Goal: Check status: Check status

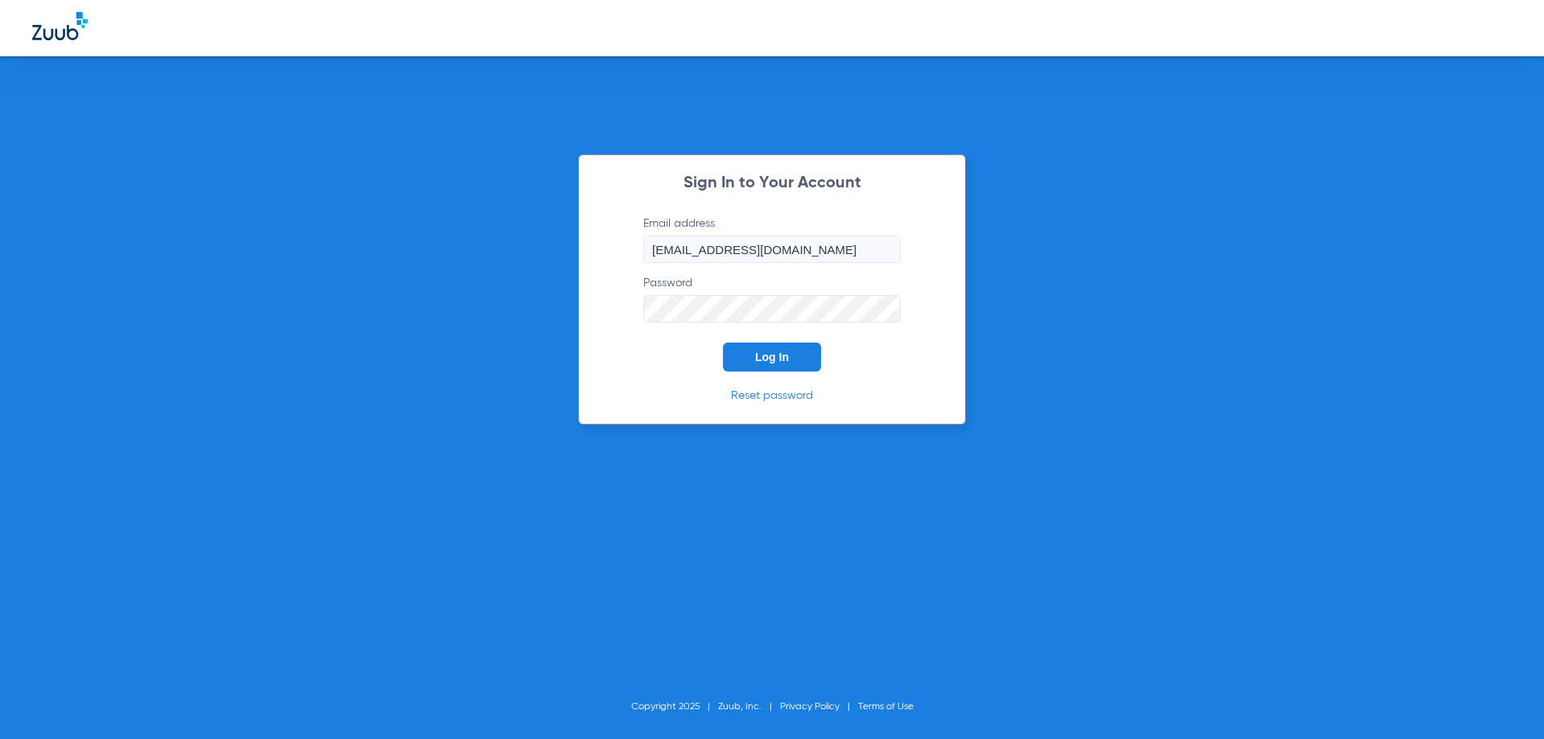
click at [774, 368] on button "Log In" at bounding box center [772, 357] width 98 height 29
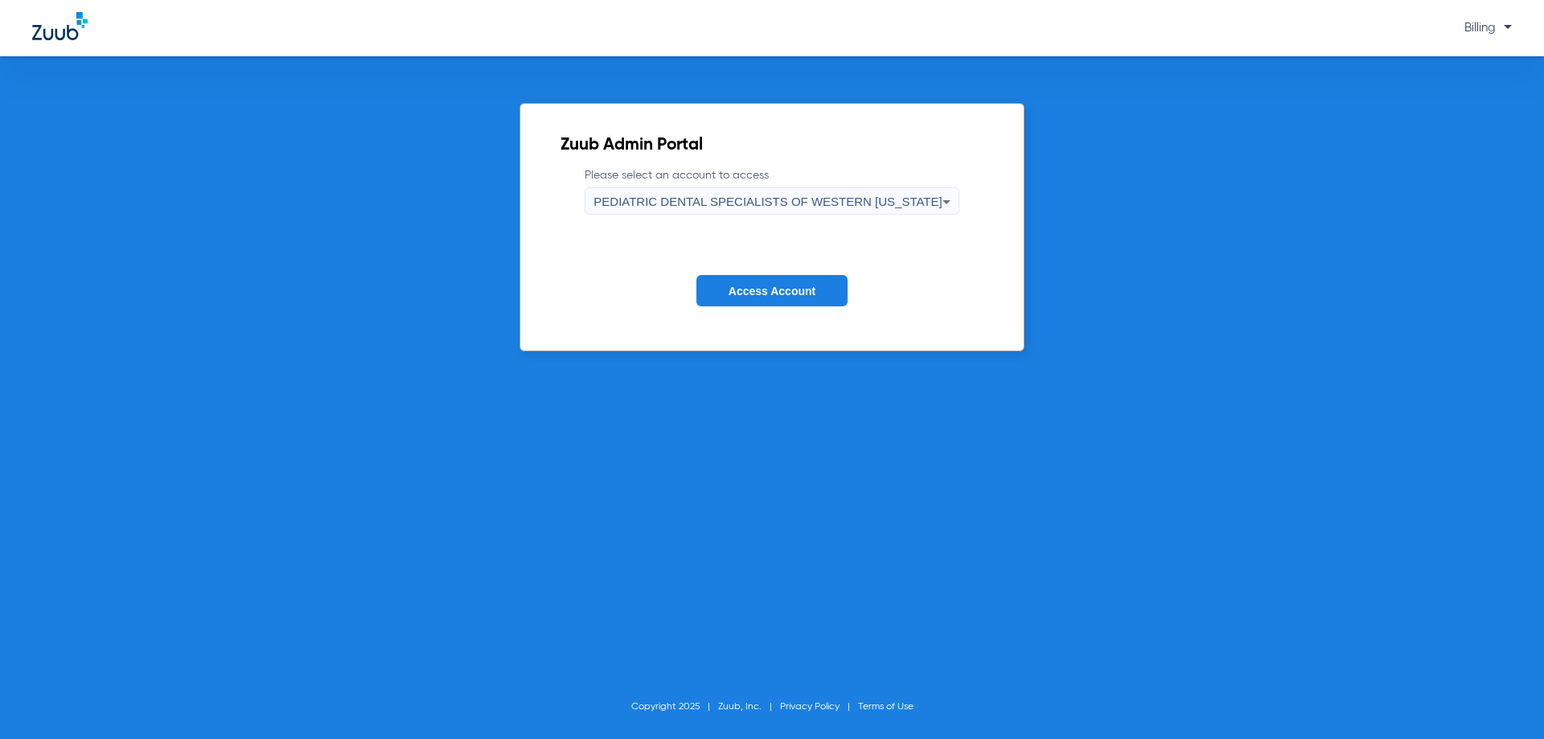
click at [776, 212] on div "PEDIATRIC DENTAL SPECIALISTS OF WESTERN COLORADO" at bounding box center [767, 201] width 348 height 27
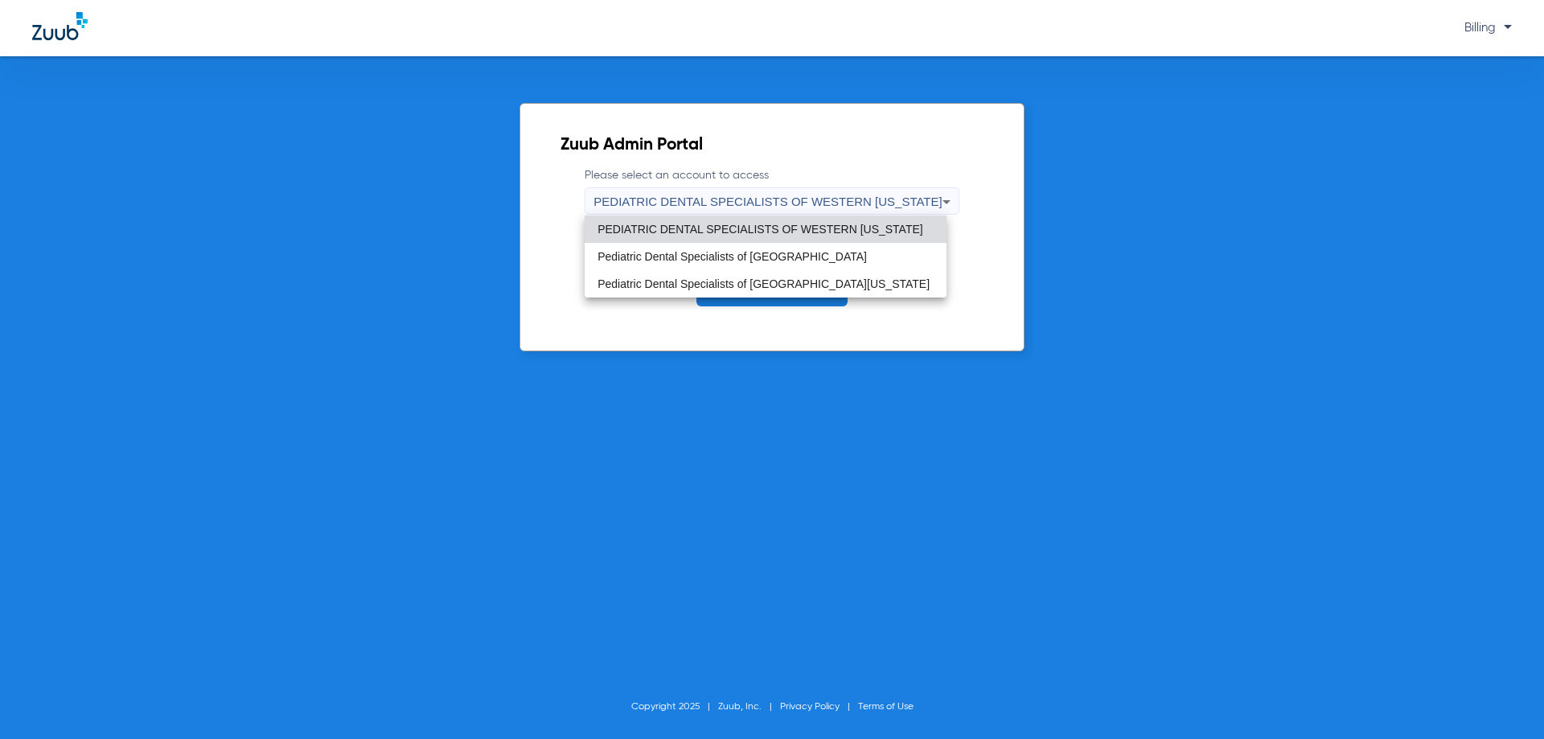
click at [769, 283] on span "Pediatric Dental Specialists of Western Colorado" at bounding box center [764, 283] width 332 height 11
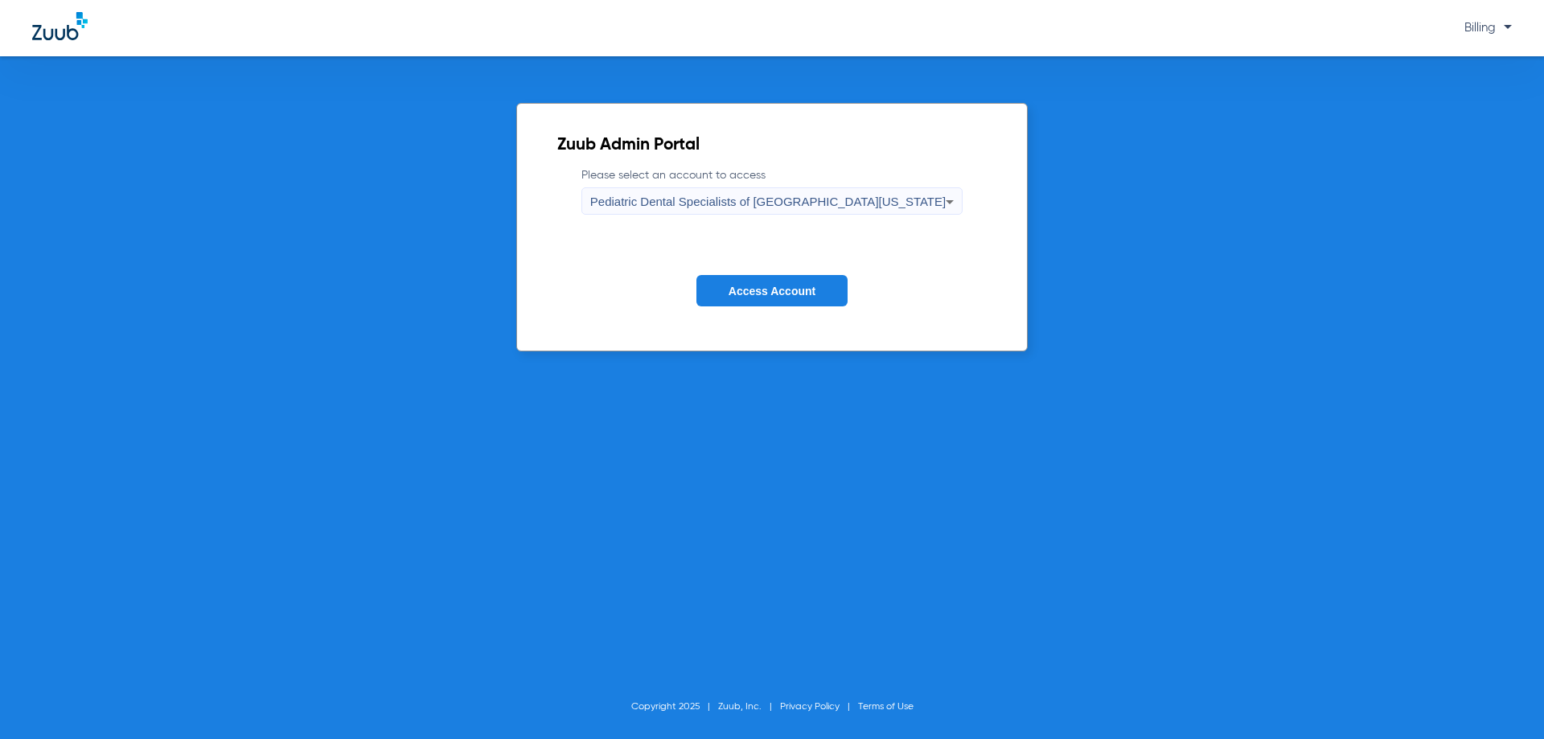
click at [772, 298] on button "Access Account" at bounding box center [771, 290] width 151 height 31
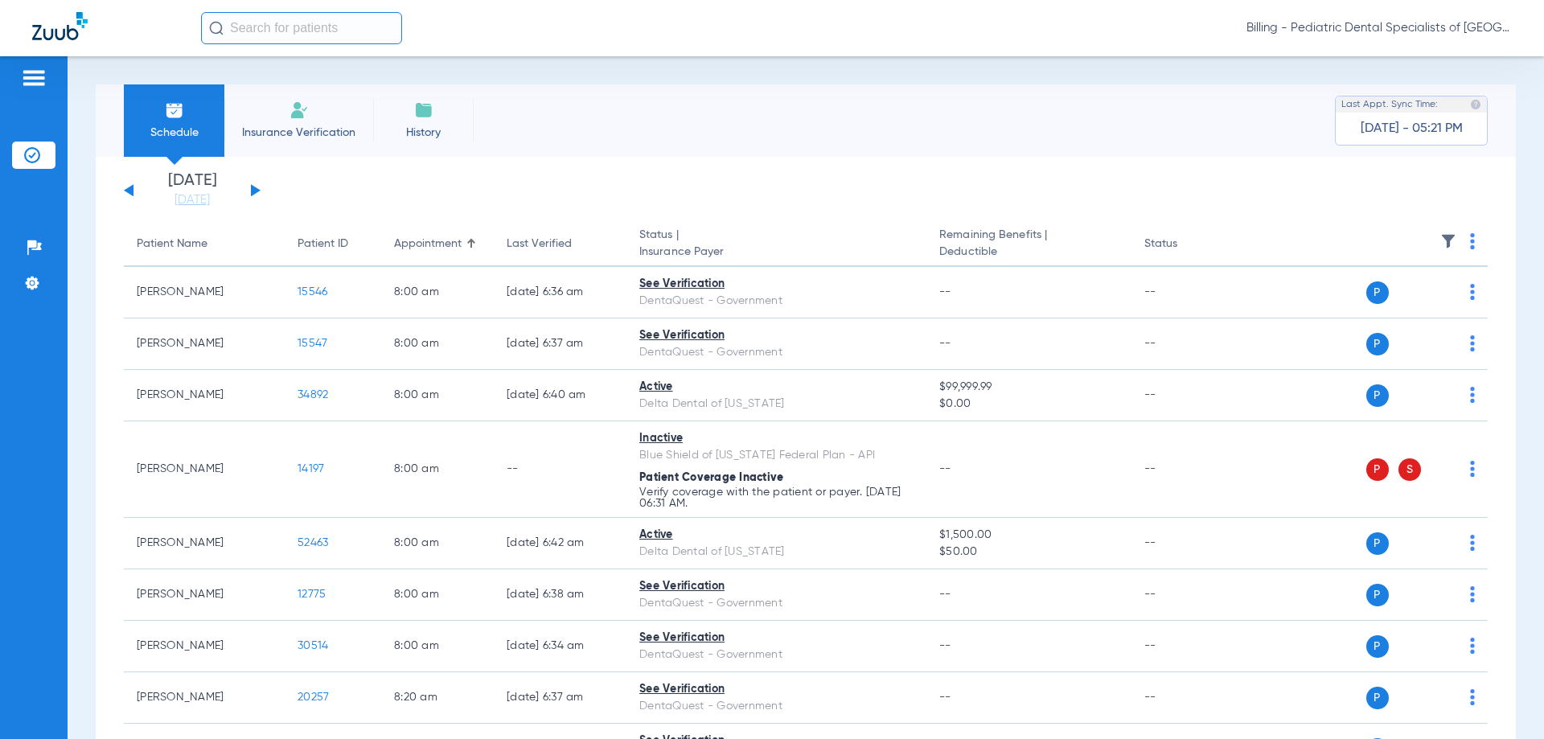
click at [253, 190] on button at bounding box center [256, 190] width 10 height 12
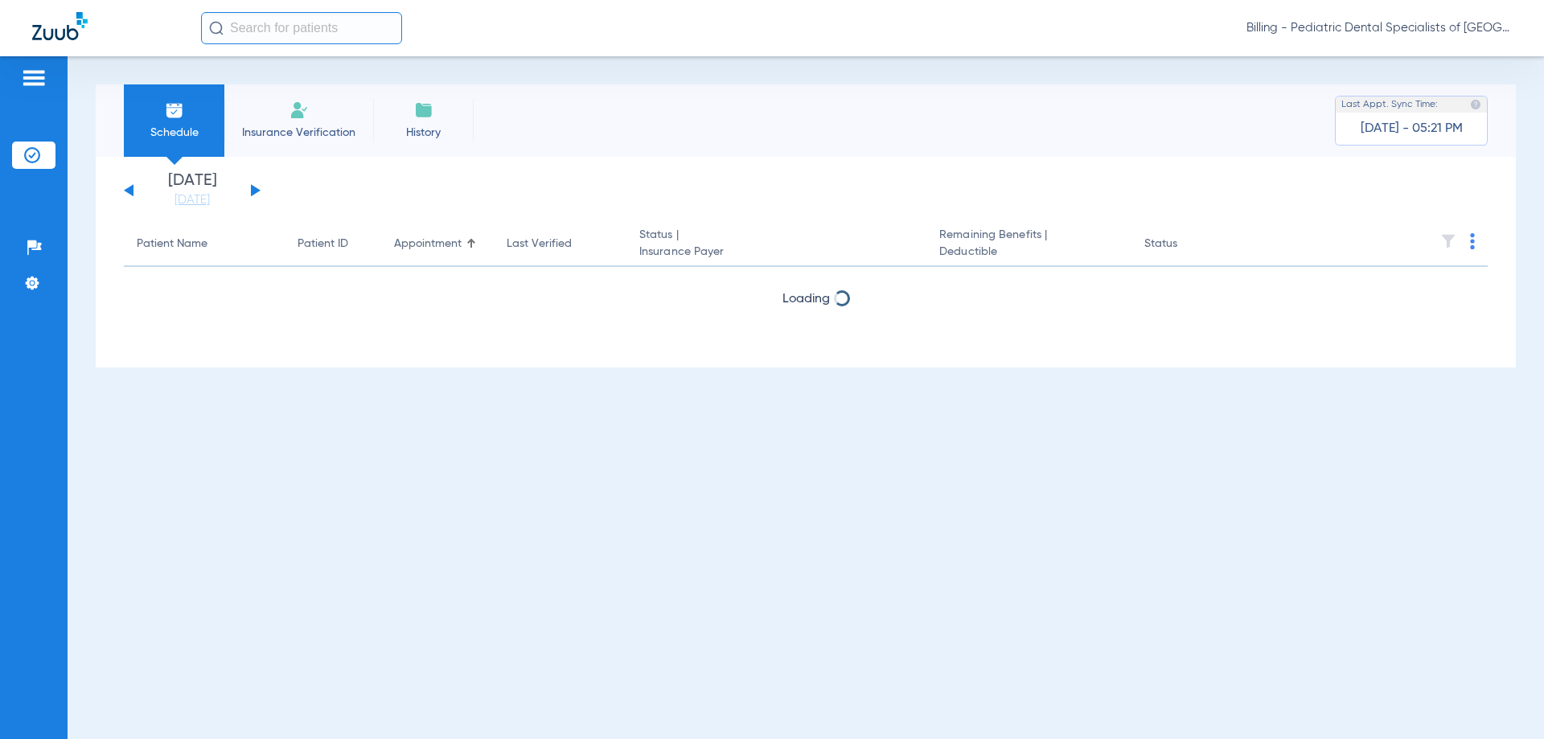
click at [253, 190] on button at bounding box center [256, 190] width 10 height 12
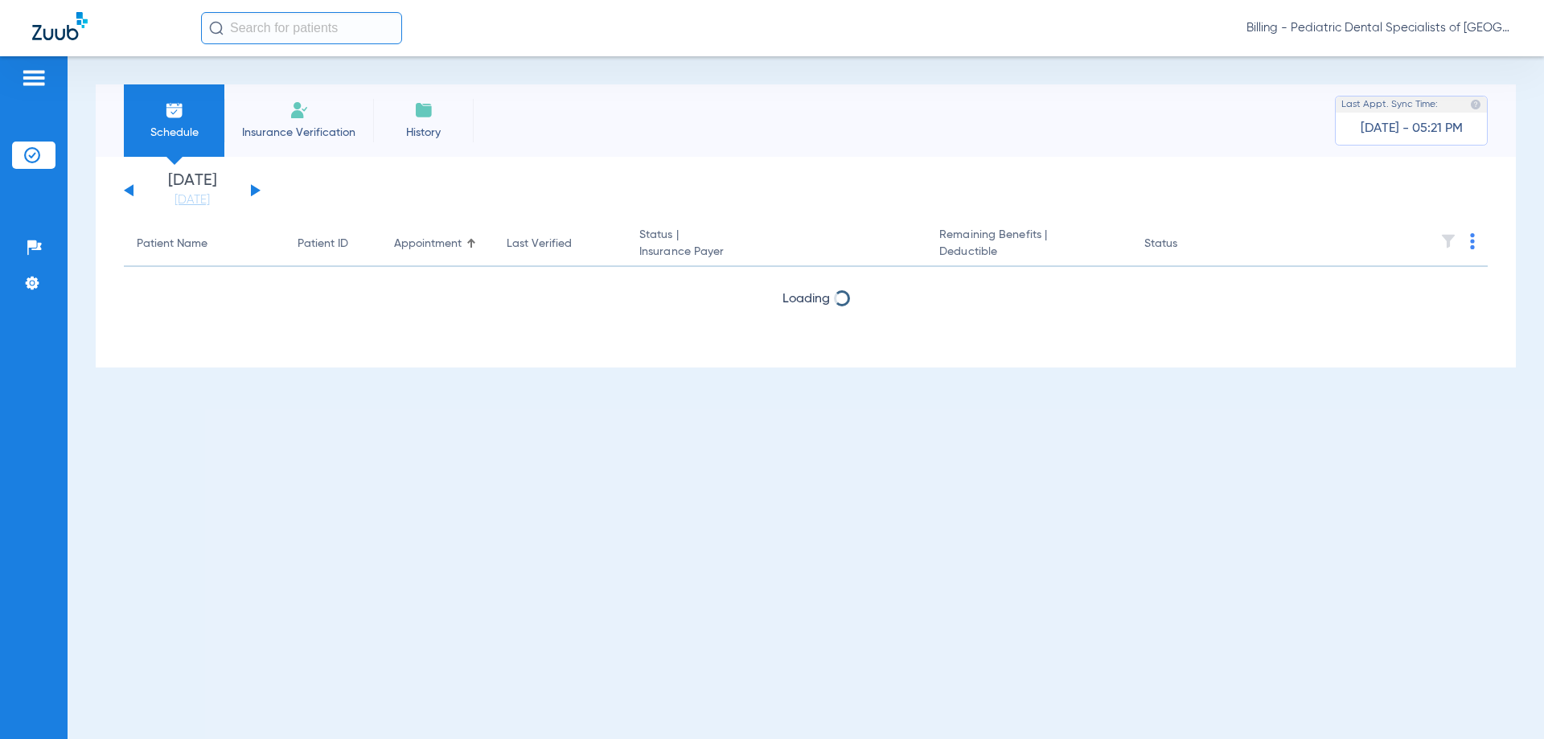
click at [253, 190] on button at bounding box center [256, 190] width 10 height 12
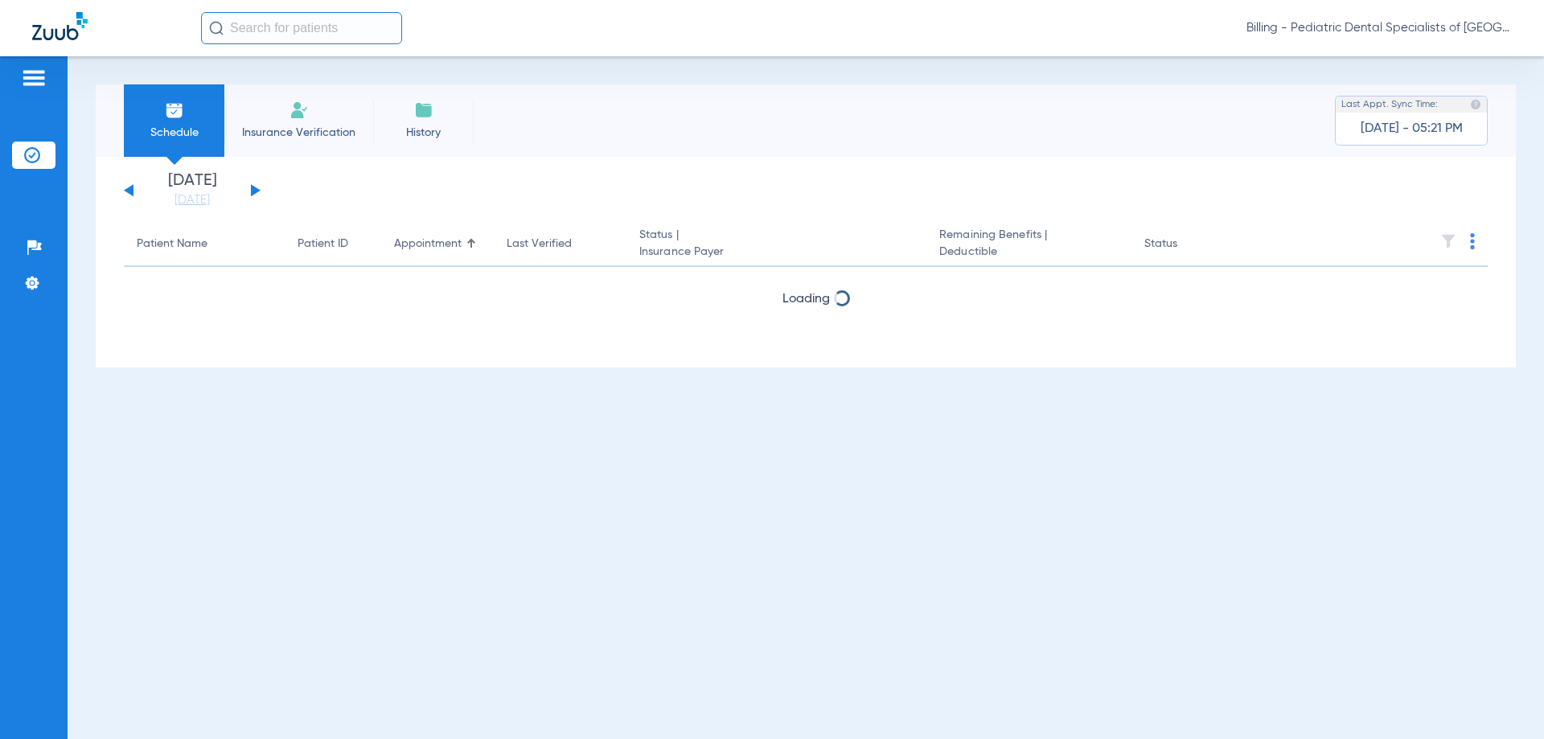
click at [253, 190] on button at bounding box center [256, 190] width 10 height 12
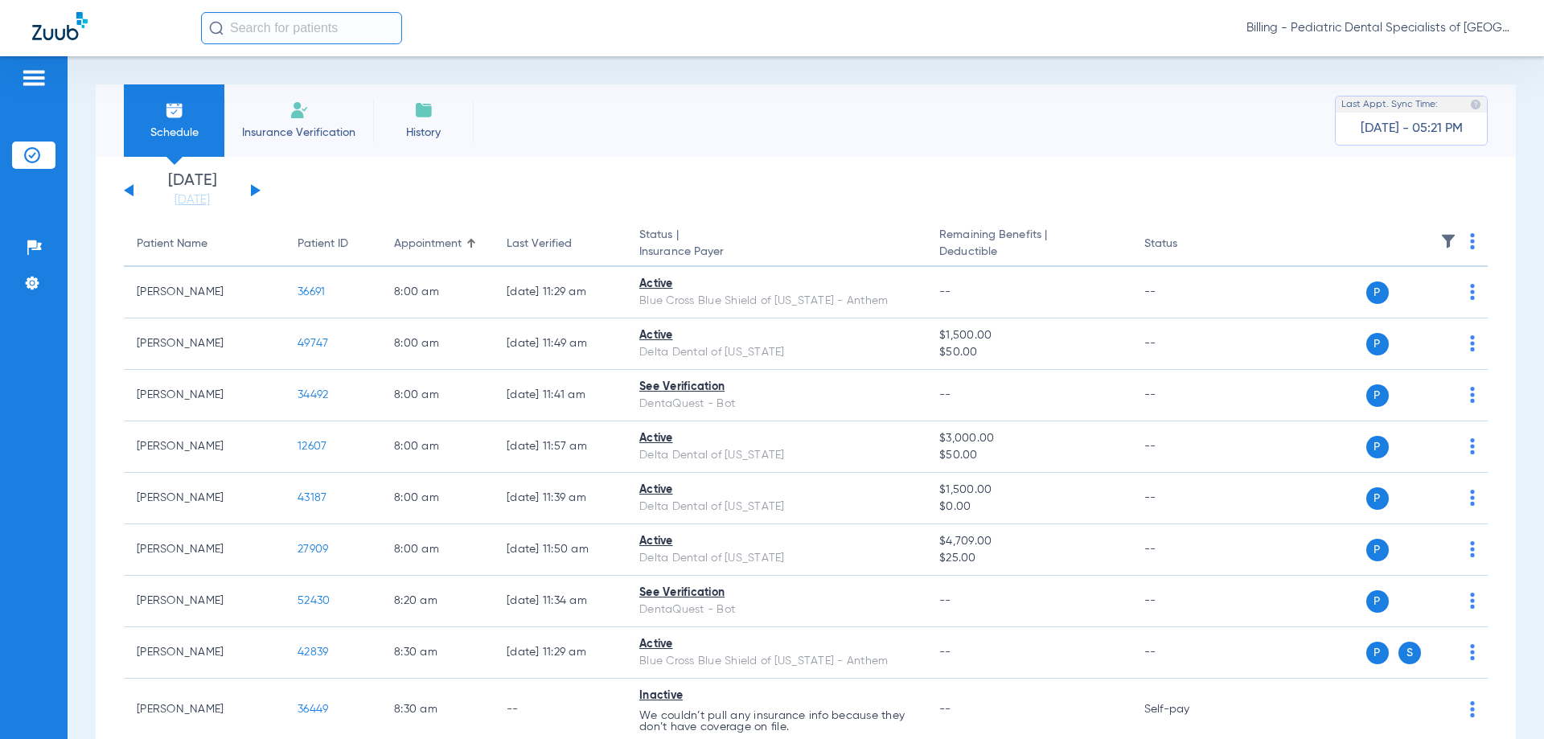
click at [128, 193] on div "Monday 06-09-2025 Tuesday 06-10-2025 Wednesday 06-11-2025 Thursday 06-12-2025 F…" at bounding box center [192, 190] width 137 height 35
click at [129, 190] on button at bounding box center [129, 190] width 10 height 12
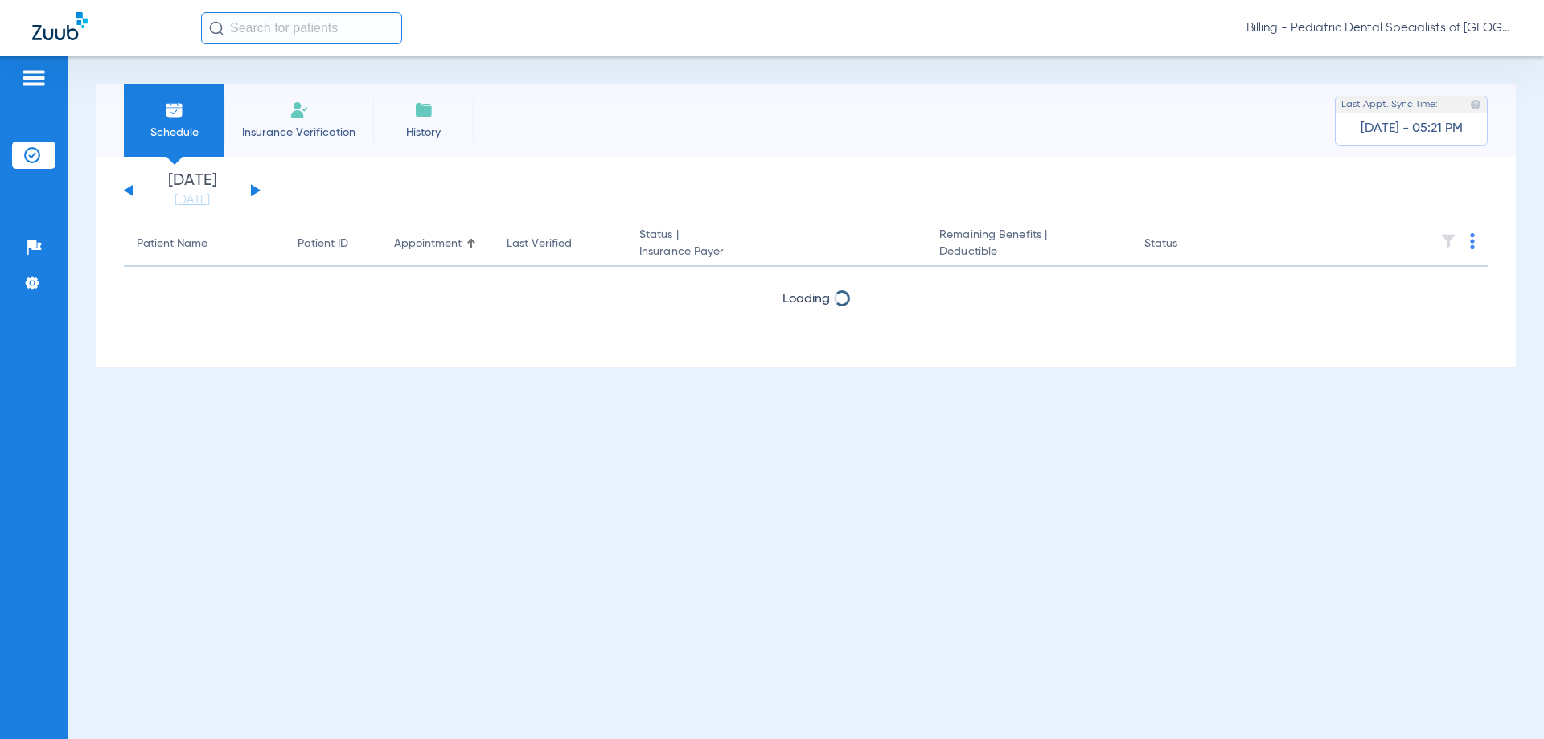
click at [129, 190] on button at bounding box center [129, 190] width 10 height 12
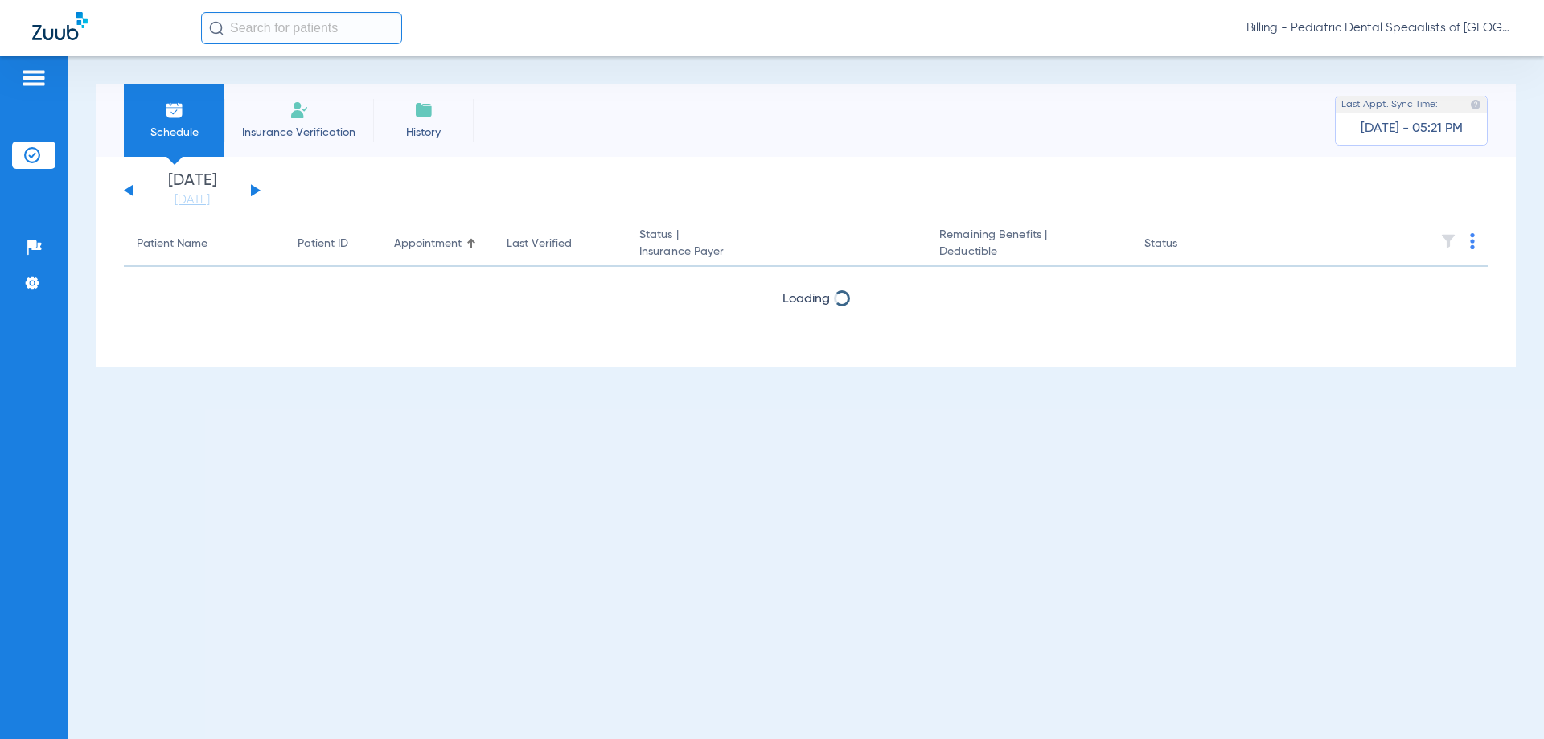
click at [129, 190] on button at bounding box center [129, 190] width 10 height 12
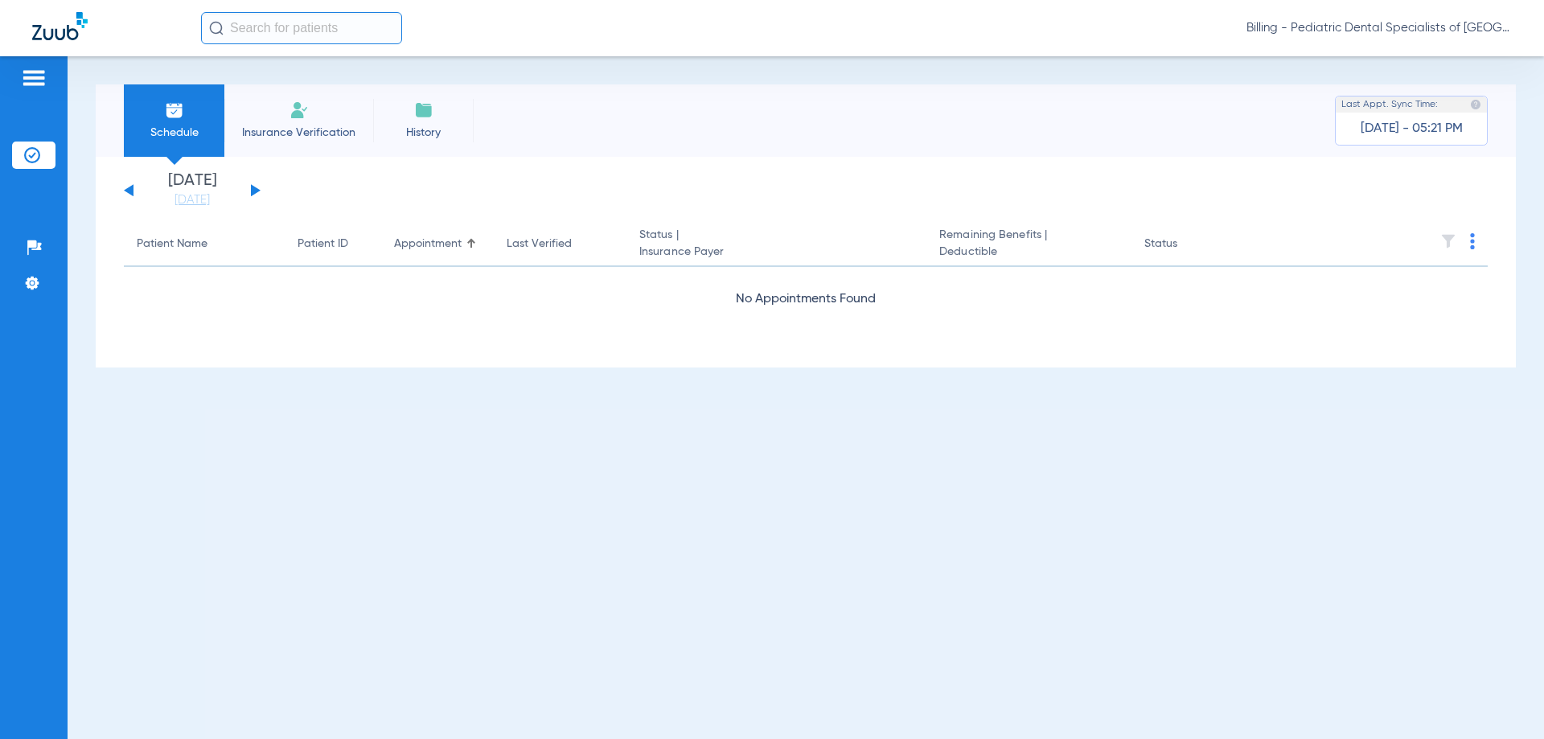
click at [129, 190] on button at bounding box center [129, 190] width 10 height 12
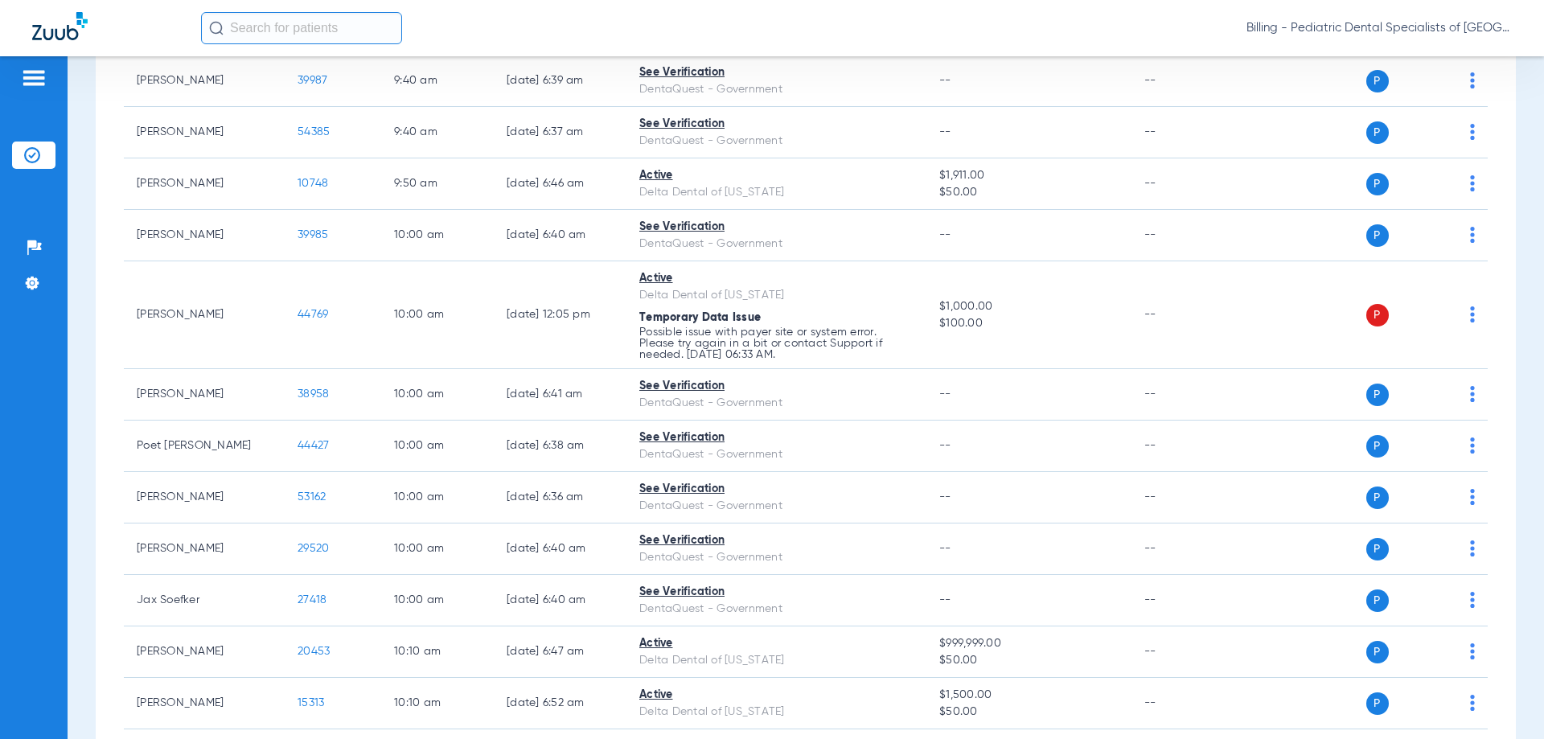
scroll to position [1608, 0]
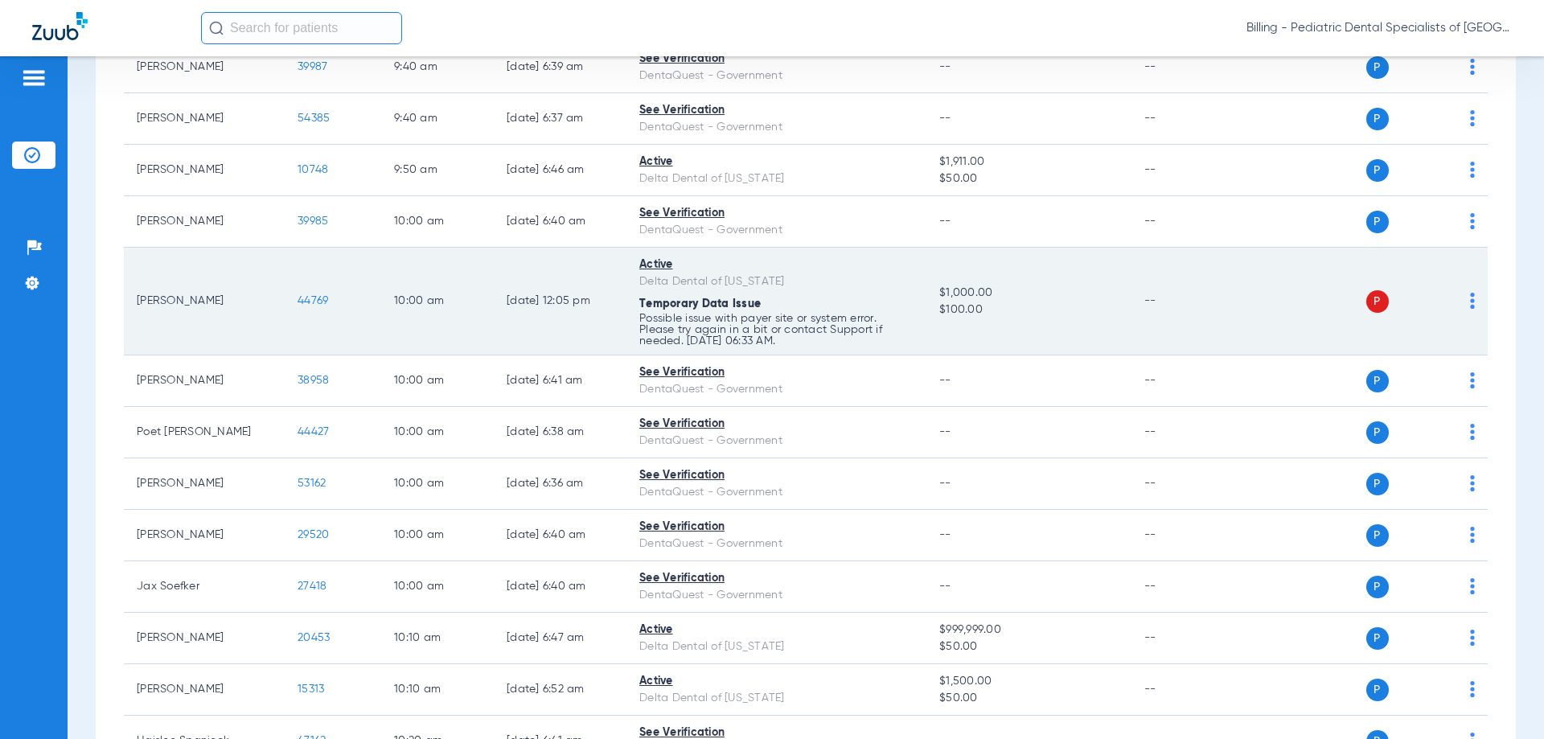
click at [504, 279] on td "[DATE] 12:05 PM" at bounding box center [560, 302] width 133 height 108
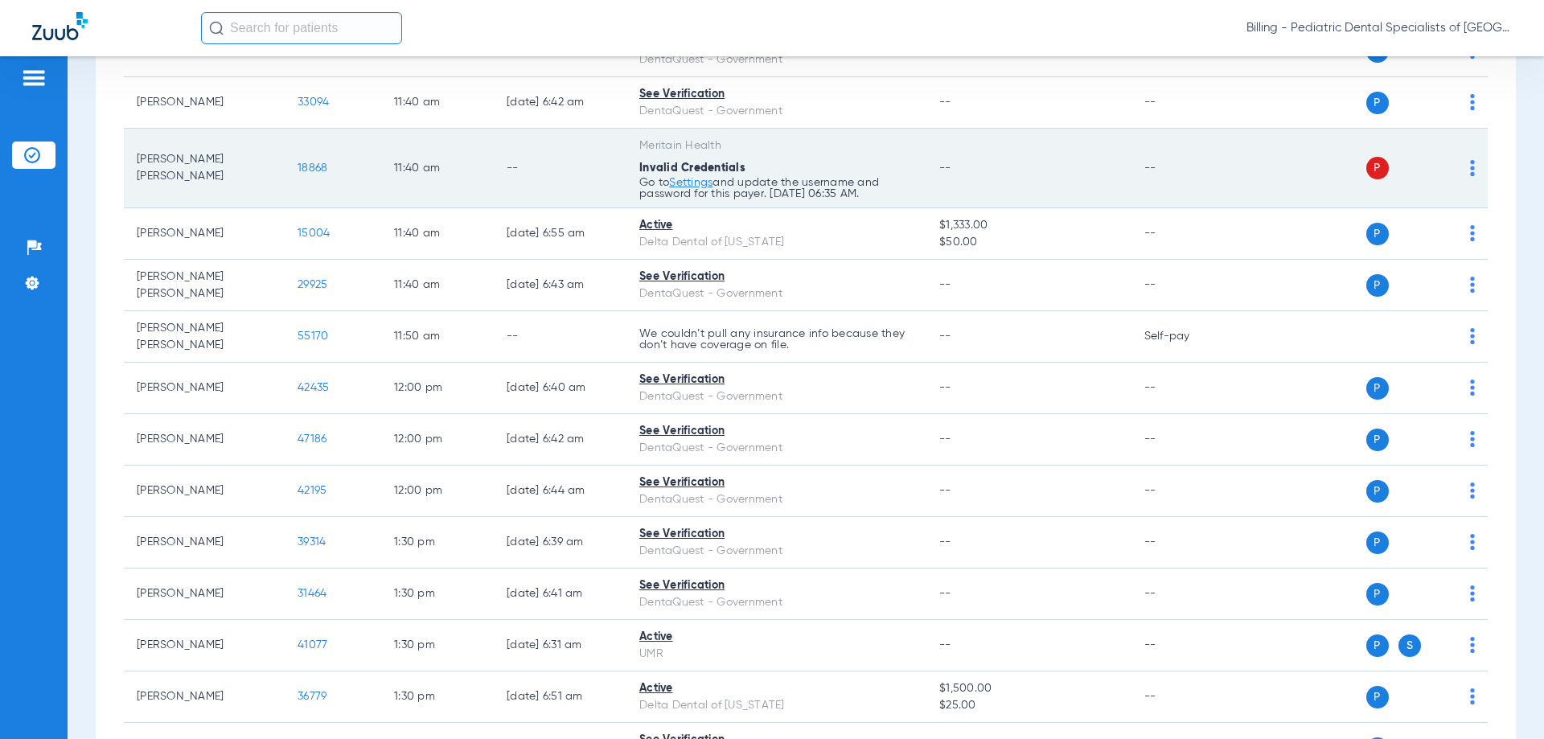
scroll to position [3136, 0]
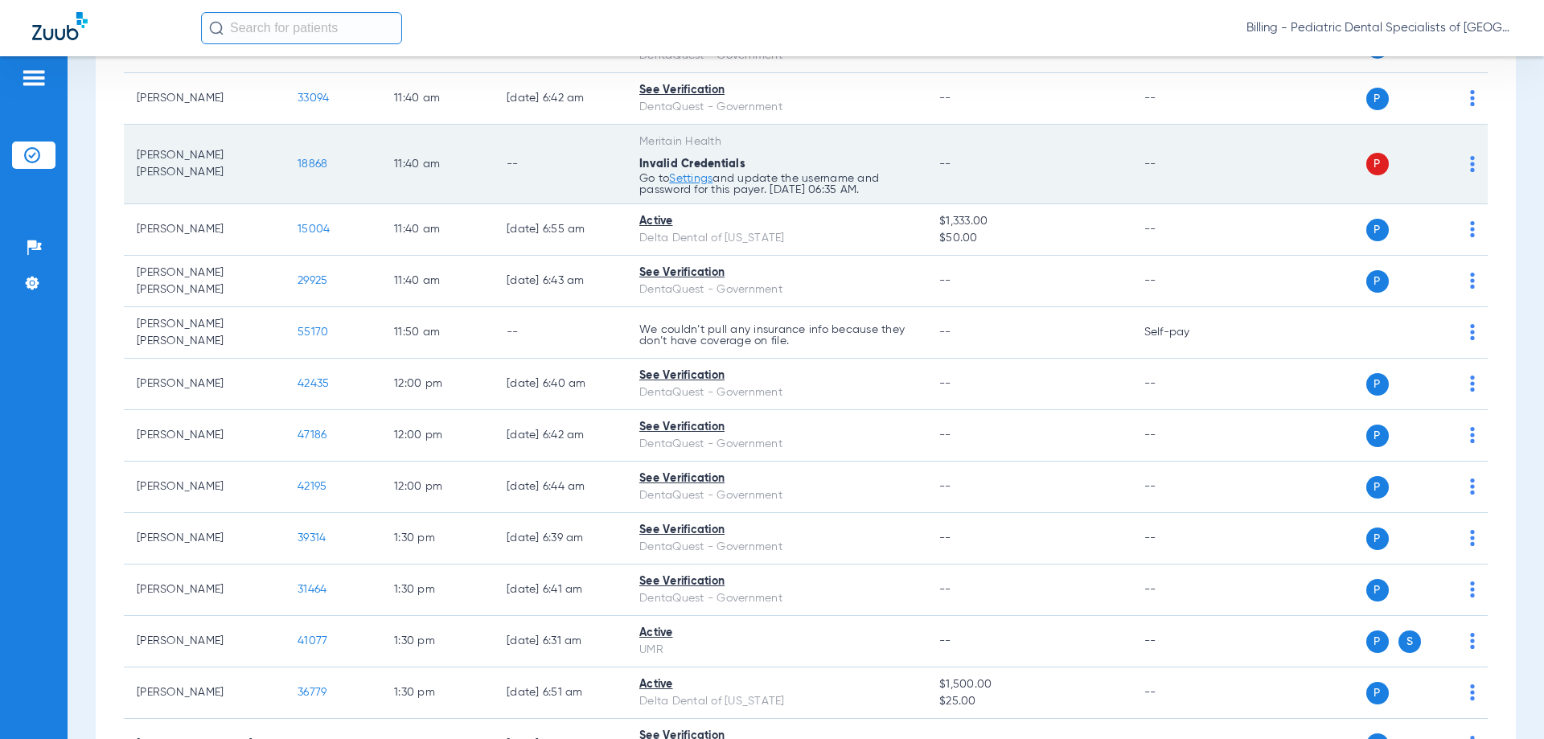
click at [412, 168] on td "11:40 AM" at bounding box center [437, 165] width 113 height 80
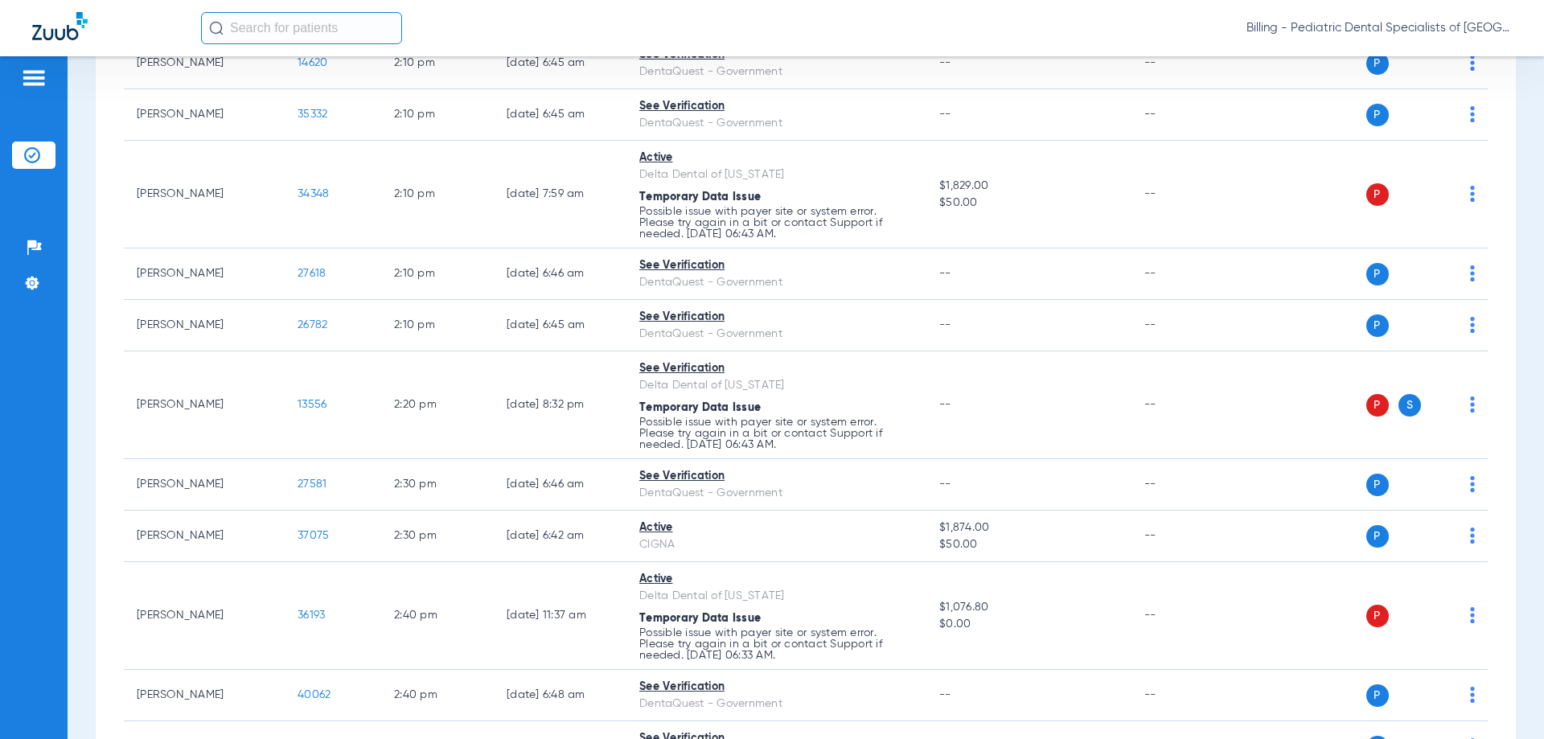
scroll to position [4114, 0]
